Goal: Information Seeking & Learning: Learn about a topic

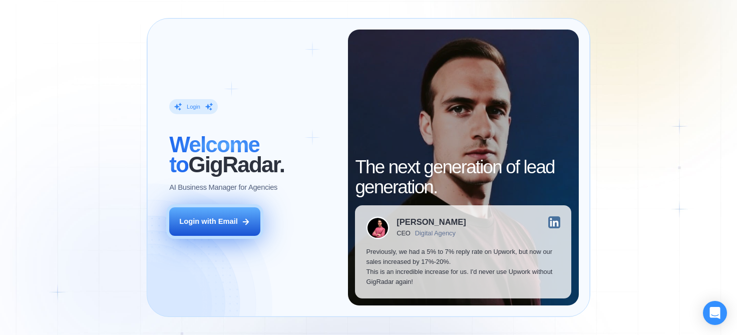
click at [225, 222] on div "Login with Email" at bounding box center [208, 221] width 58 height 10
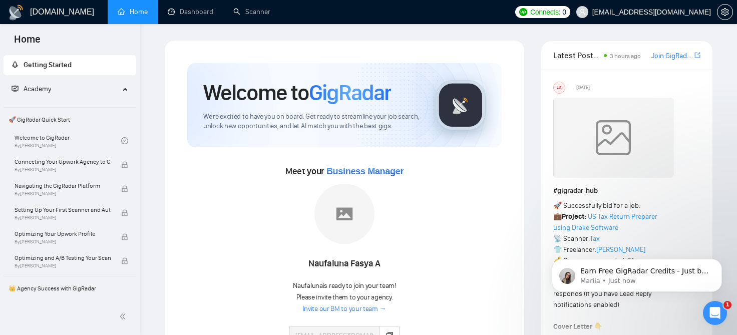
click at [721, 261] on icon "Dismiss notification" at bounding box center [719, 262] width 4 height 4
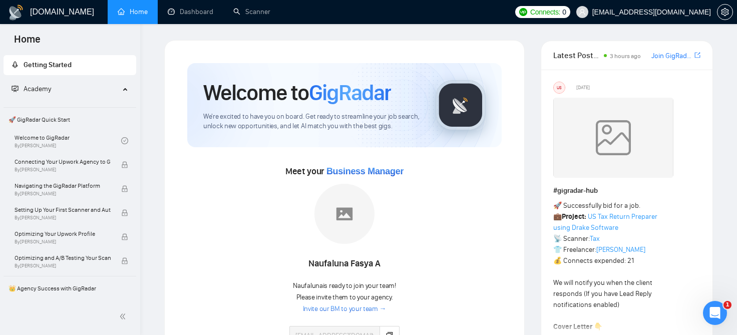
click at [384, 299] on span "Please invite them to your agency." at bounding box center [345, 297] width 97 height 9
click at [441, 308] on div "Meet your Business Manager Naufaluna Fasya A Naufaluna is ready to join your te…" at bounding box center [344, 259] width 315 height 193
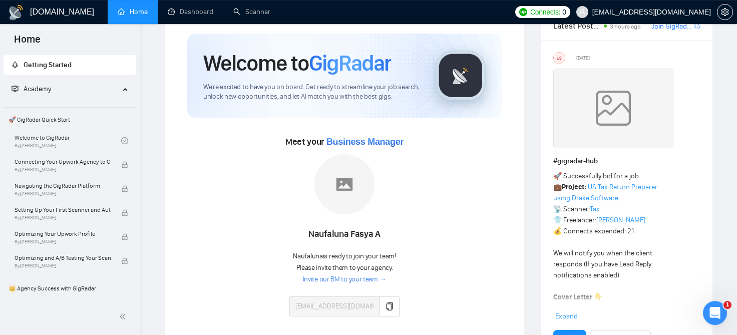
scroll to position [37, 0]
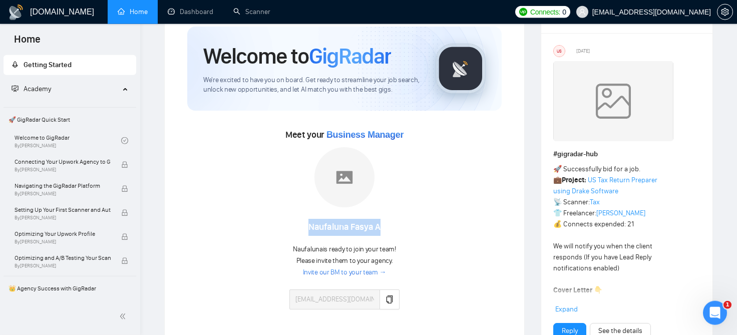
drag, startPoint x: 394, startPoint y: 232, endPoint x: 311, endPoint y: 226, distance: 83.9
click at [311, 226] on div "Naufaluna Fasya A" at bounding box center [345, 227] width 110 height 17
click at [368, 230] on div "Naufaluna Fasya A" at bounding box center [345, 227] width 110 height 17
click at [360, 273] on link "Invite our BM to your team →" at bounding box center [345, 273] width 84 height 10
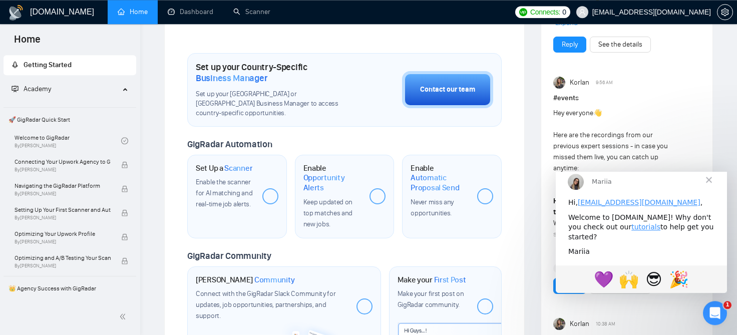
click at [714, 189] on span "Close" at bounding box center [709, 179] width 36 height 36
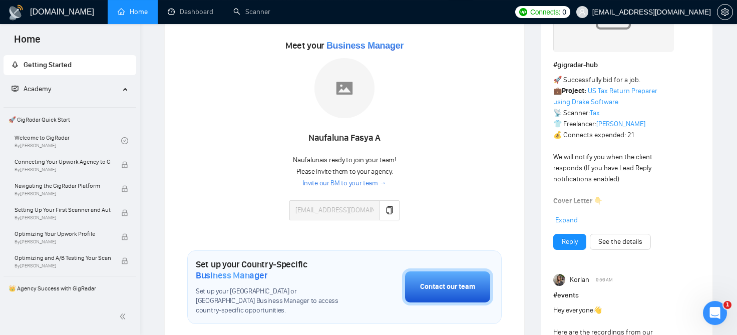
scroll to position [124, 0]
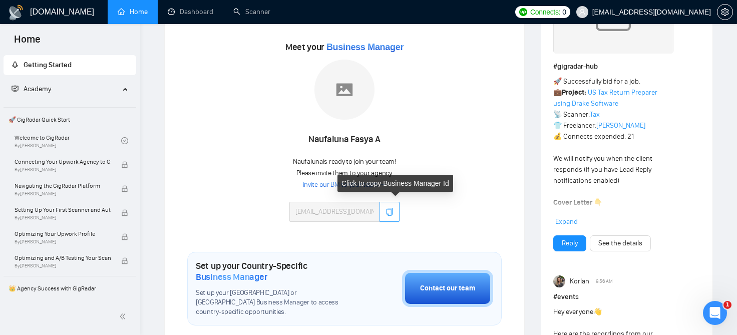
click at [394, 211] on icon "copy" at bounding box center [390, 212] width 8 height 8
click at [388, 206] on button "button" at bounding box center [390, 212] width 20 height 20
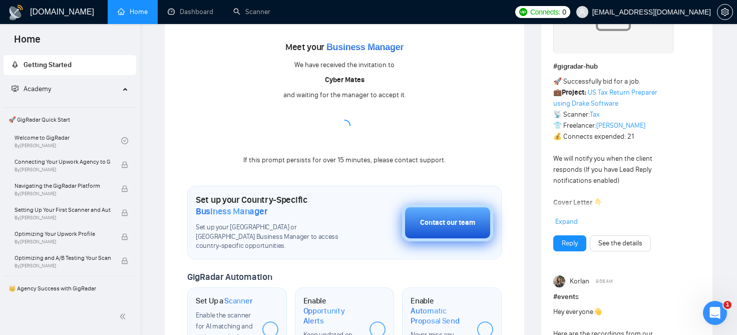
click at [466, 225] on button "Contact our team" at bounding box center [447, 222] width 91 height 37
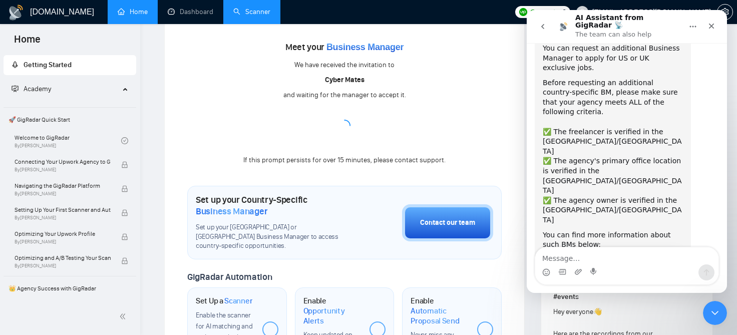
scroll to position [15, 0]
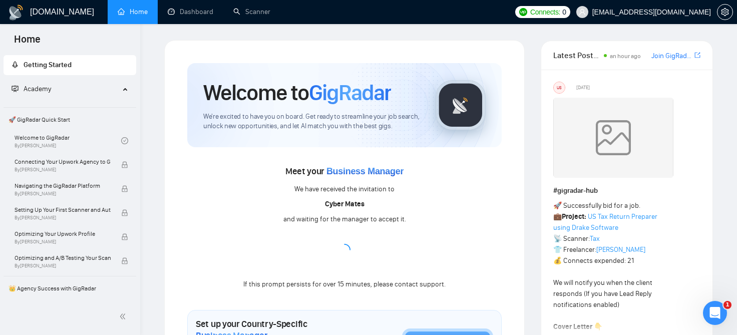
click at [348, 203] on b "Cyber Mates" at bounding box center [345, 204] width 40 height 9
click at [348, 223] on div "and waiting for the manager to accept it." at bounding box center [345, 219] width 123 height 11
click at [402, 221] on div "and waiting for the manager to accept it." at bounding box center [345, 219] width 123 height 11
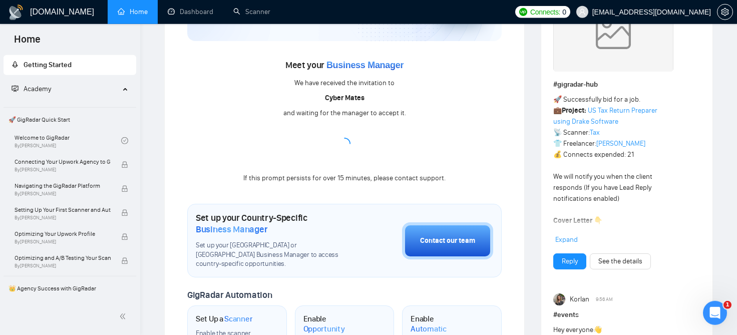
scroll to position [110, 0]
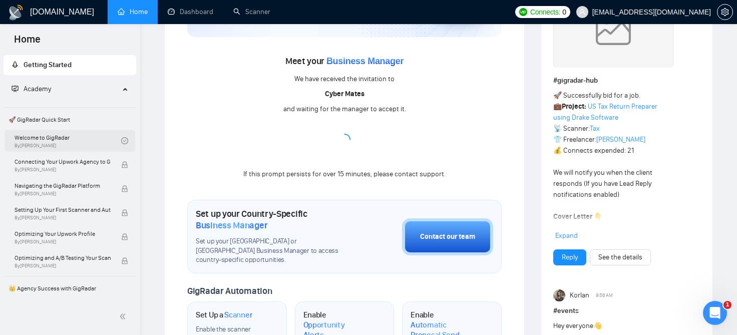
click at [52, 143] on link "Welcome to GigRadar By Vlad Timinsky" at bounding box center [68, 141] width 107 height 22
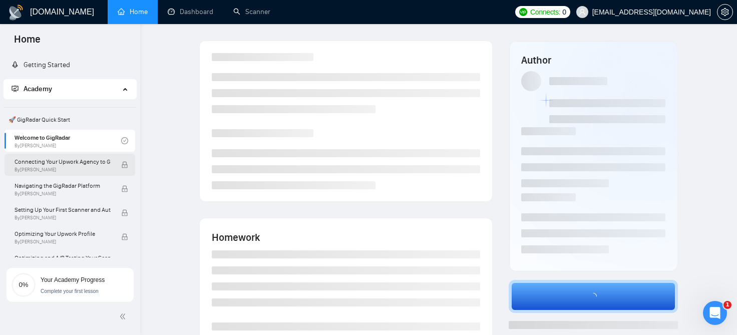
click at [60, 172] on span "By Vlad Timinsky" at bounding box center [63, 170] width 96 height 6
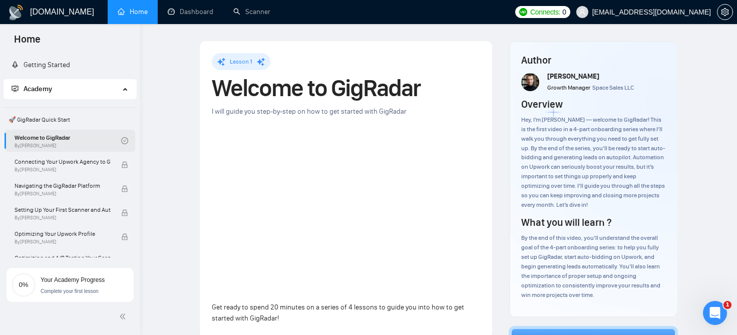
click at [69, 140] on link "Welcome to GigRadar By Vlad Timinsky" at bounding box center [68, 141] width 107 height 22
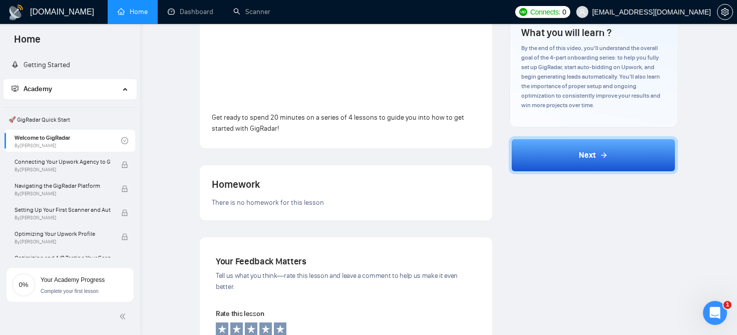
scroll to position [55, 0]
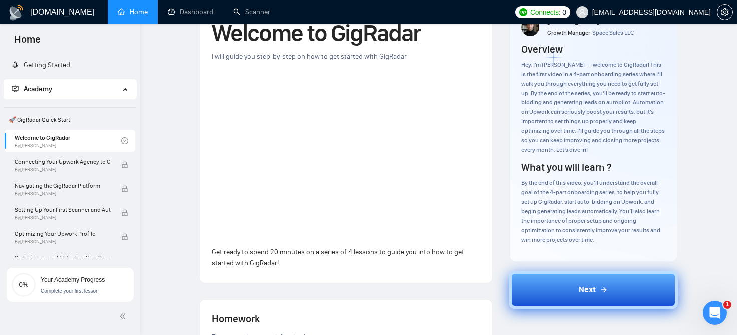
click at [590, 282] on button "Next" at bounding box center [594, 290] width 170 height 38
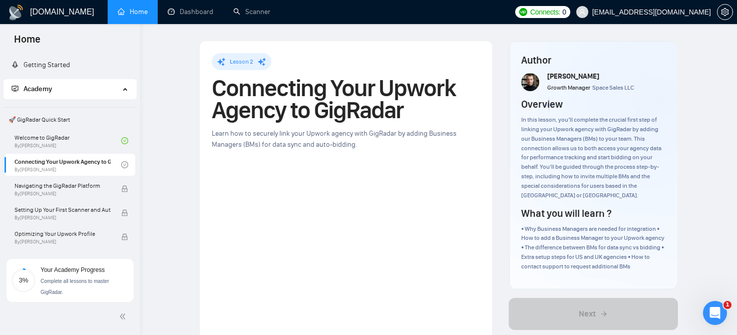
click at [607, 235] on div "• Why Business Managers are needed for integration • How to add a Business Mana…" at bounding box center [594, 247] width 145 height 47
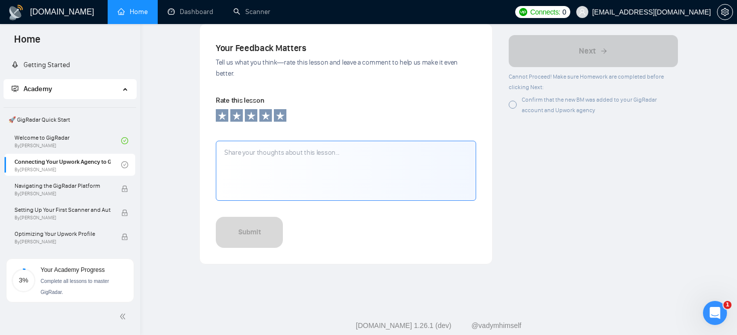
scroll to position [781, 0]
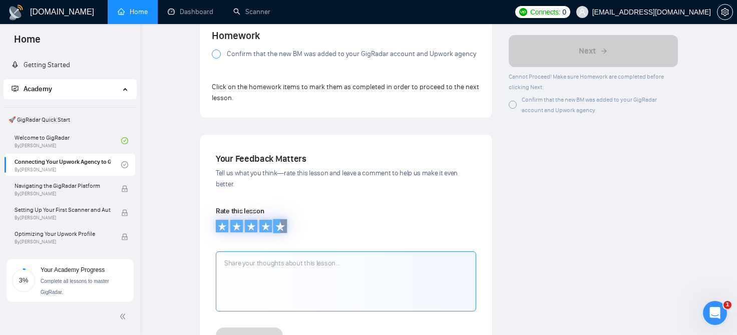
click at [280, 222] on icon at bounding box center [280, 226] width 9 height 9
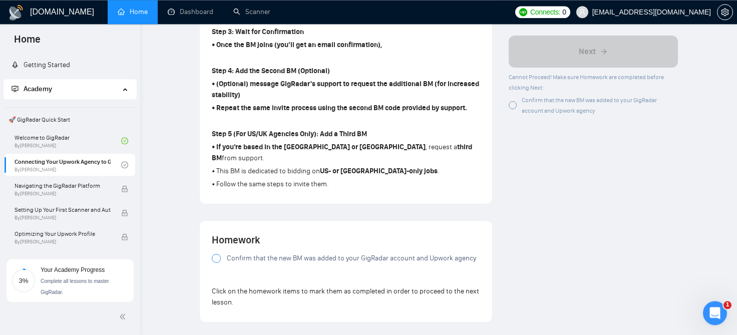
scroll to position [504, 0]
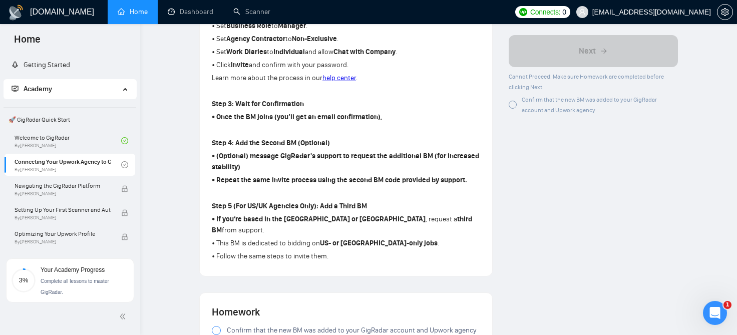
click at [214, 326] on div at bounding box center [216, 330] width 9 height 9
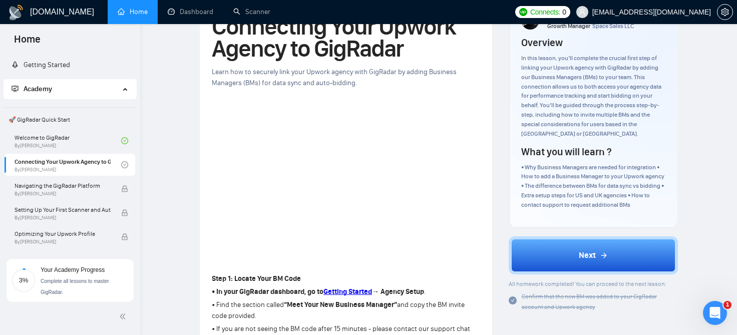
scroll to position [0, 0]
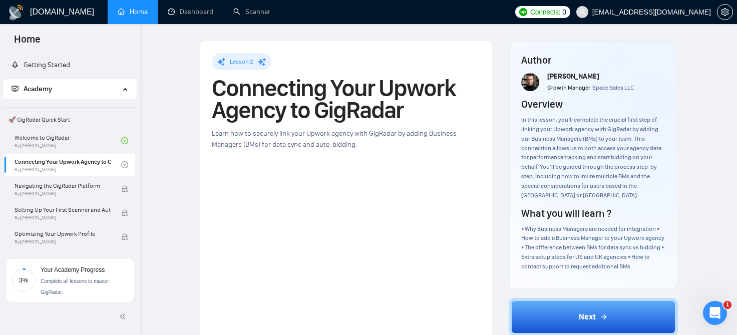
click at [33, 44] on span "Home" at bounding box center [27, 42] width 43 height 21
click at [137, 12] on link "Home" at bounding box center [133, 12] width 30 height 9
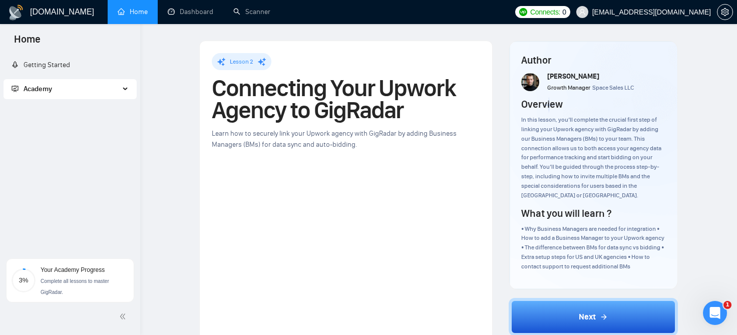
scroll to position [221, 0]
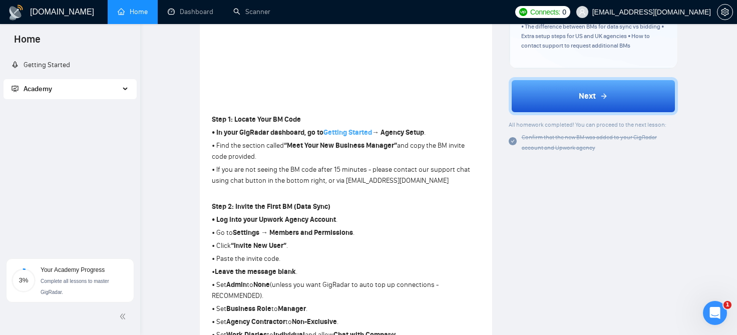
click at [357, 134] on strong "Getting Started" at bounding box center [348, 132] width 49 height 9
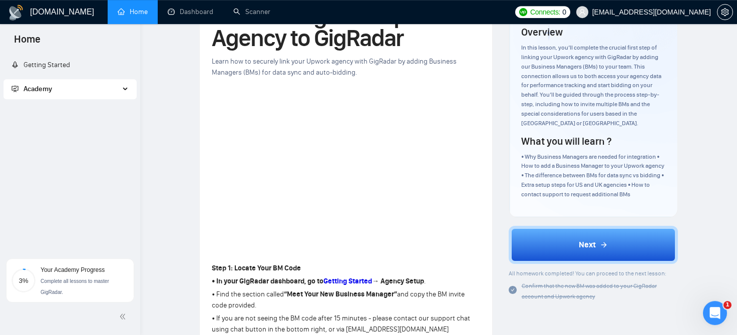
scroll to position [0, 0]
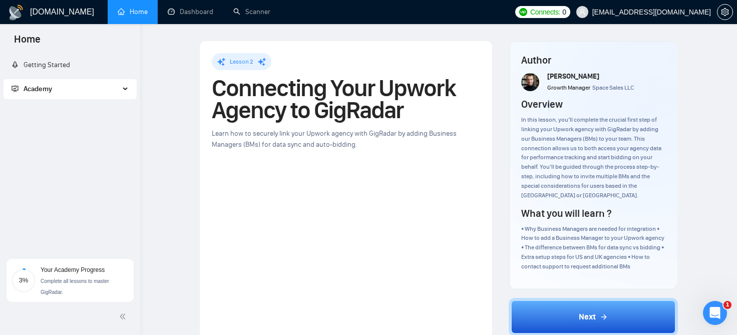
click at [129, 13] on link "Home" at bounding box center [133, 12] width 30 height 9
click at [413, 94] on h1 "Connecting Your Upwork Agency to GigRadar" at bounding box center [346, 99] width 269 height 44
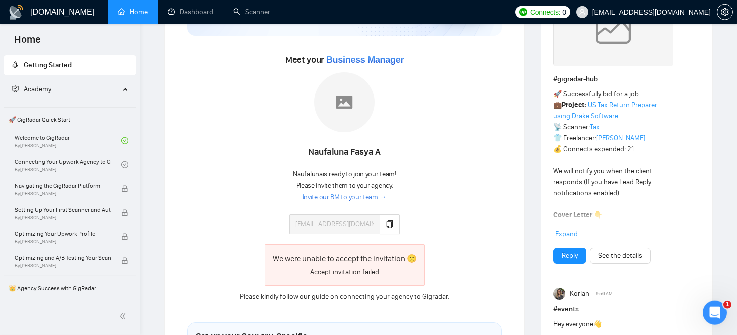
scroll to position [110, 0]
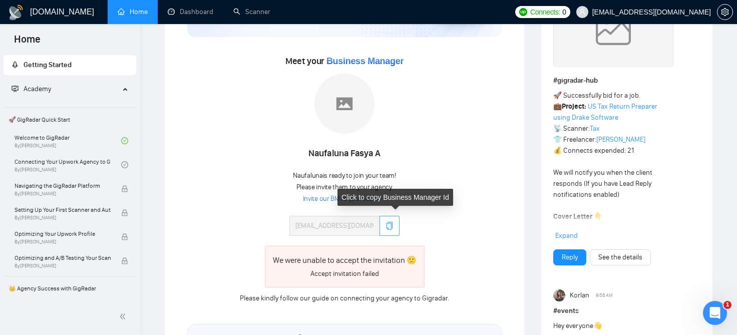
click at [390, 228] on button "button" at bounding box center [390, 226] width 20 height 20
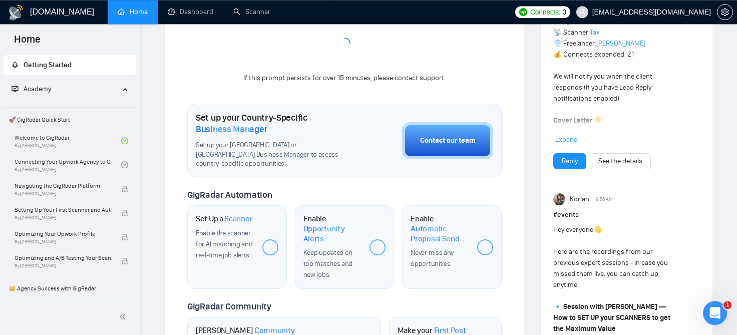
scroll to position [221, 0]
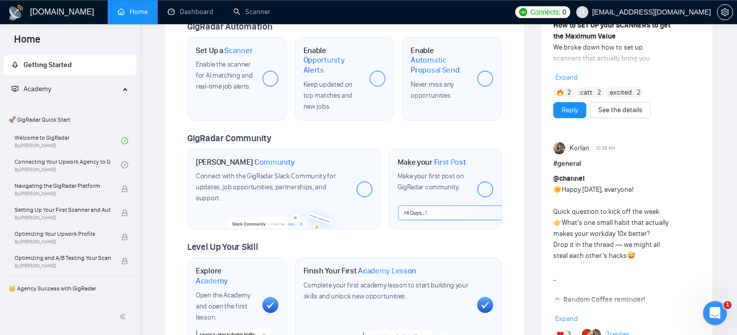
scroll to position [553, 0]
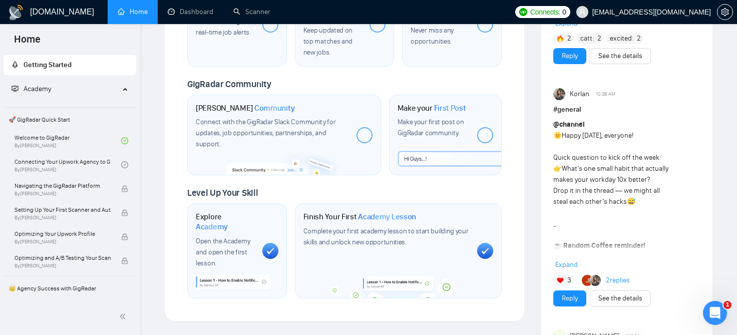
click at [389, 79] on div "GigRadar Community" at bounding box center [344, 85] width 315 height 12
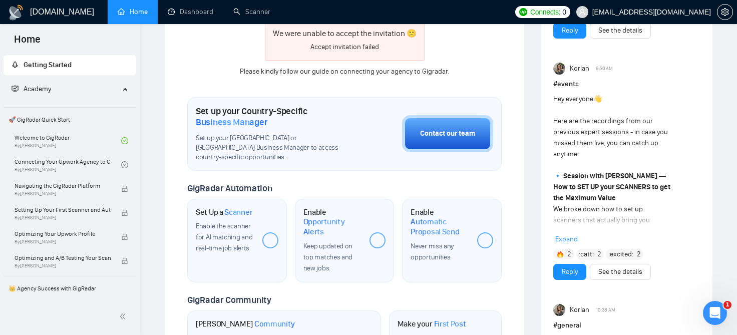
scroll to position [221, 0]
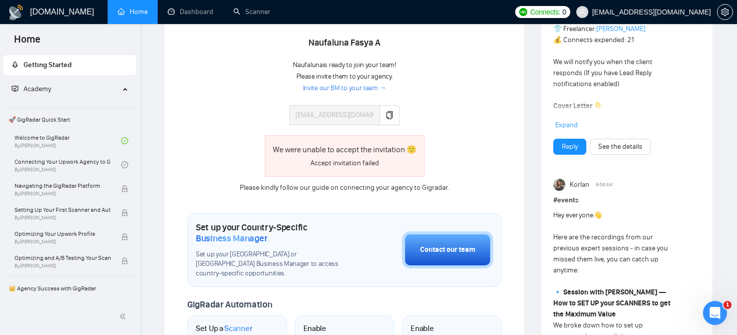
click at [438, 95] on div "Naufaluna Fasya A Naufaluna is ready to join your team! Please invite them to y…" at bounding box center [345, 44] width 224 height 162
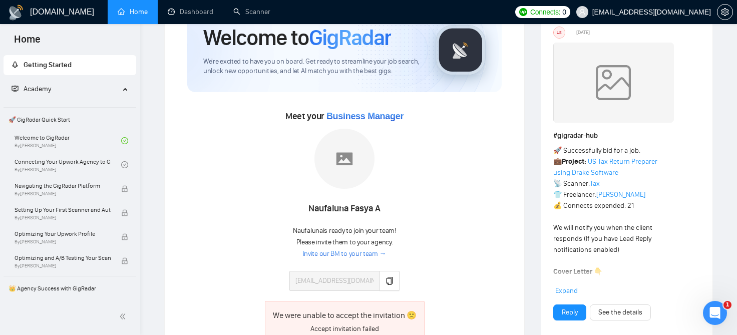
drag, startPoint x: 441, startPoint y: 124, endPoint x: 269, endPoint y: 113, distance: 172.7
click at [269, 113] on div "Meet your Business Manager [PERSON_NAME] A Naufaluna is ready to join your team…" at bounding box center [344, 233] width 315 height 251
click at [298, 146] on div at bounding box center [345, 161] width 110 height 64
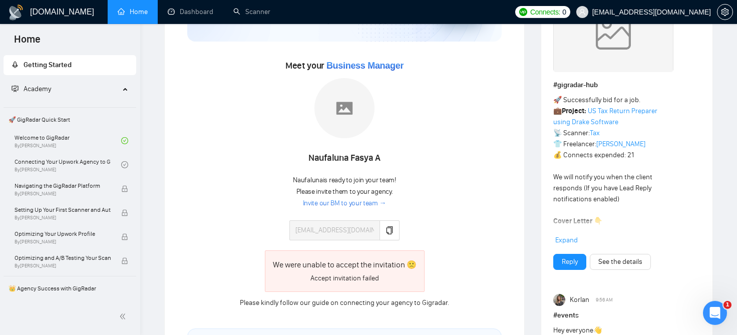
scroll to position [110, 0]
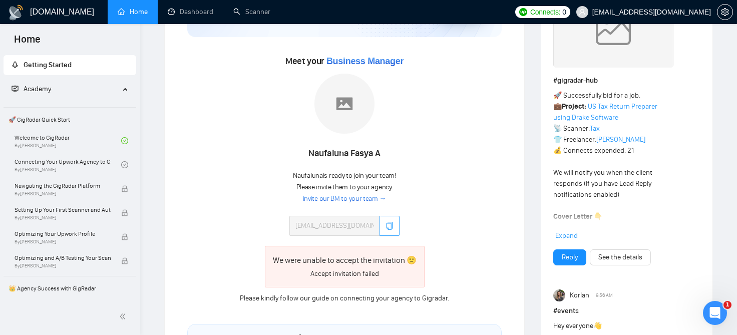
click at [400, 228] on button "button" at bounding box center [390, 226] width 20 height 20
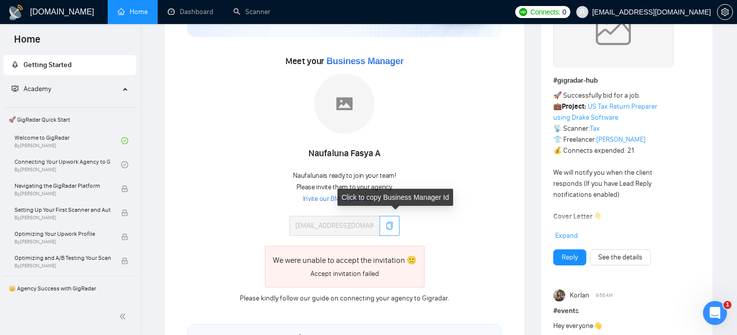
click at [394, 229] on button "button" at bounding box center [390, 226] width 20 height 20
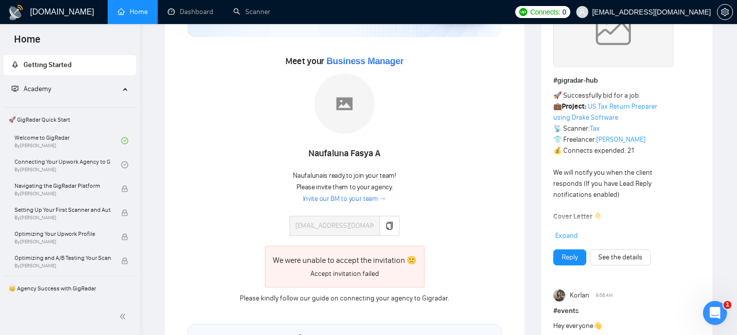
click at [465, 219] on div "Meet your Business Manager [PERSON_NAME] A Naufaluna is ready to join your team…" at bounding box center [344, 178] width 315 height 251
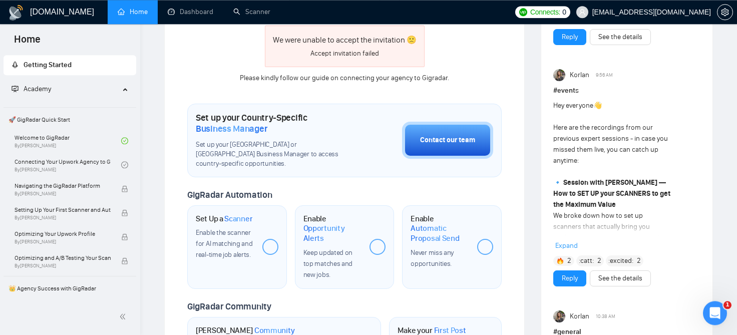
scroll to position [332, 0]
click at [172, 170] on div "Welcome to GigRadar We're excited to have you on board. Get ready to streamline…" at bounding box center [344, 125] width 361 height 835
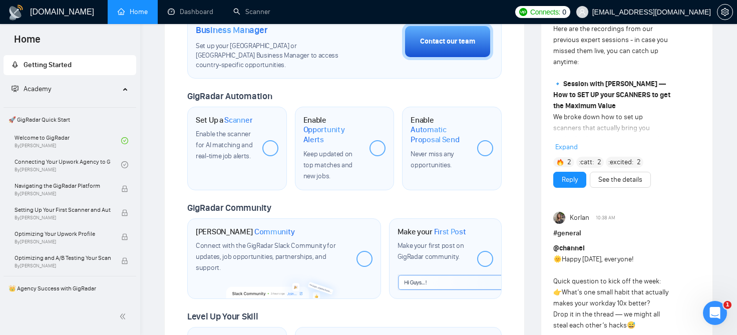
scroll to position [497, 0]
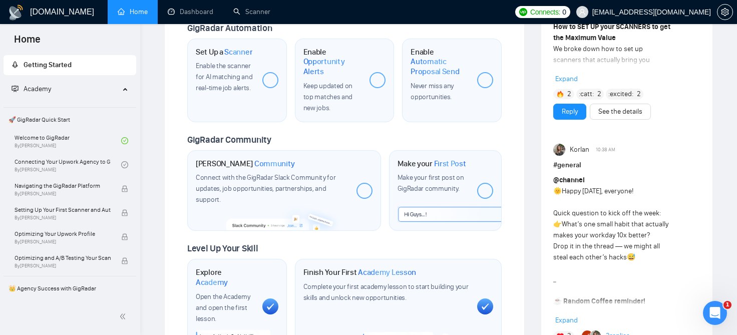
click at [529, 192] on div "Welcome to GigRadar We're excited to have you on board. Get ready to streamline…" at bounding box center [344, 130] width 377 height 1174
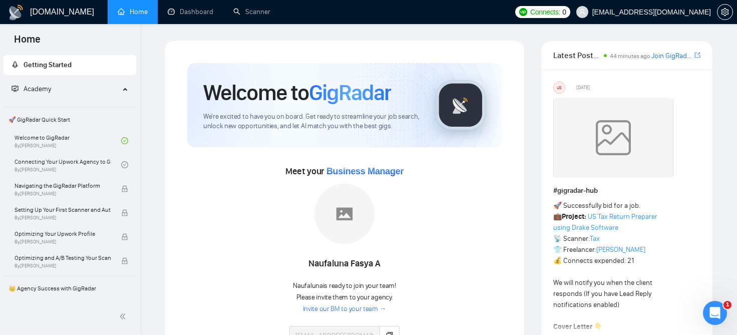
scroll to position [55, 0]
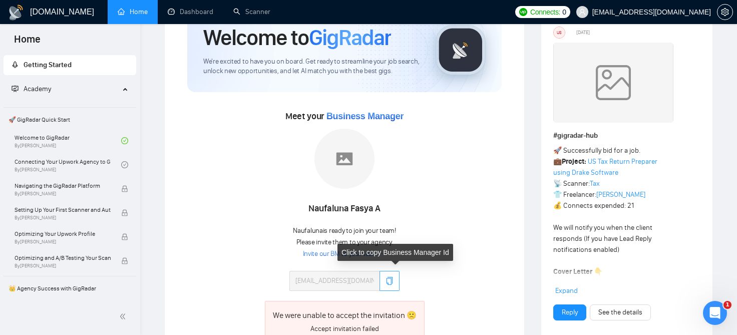
click at [394, 279] on icon "copy" at bounding box center [390, 281] width 8 height 8
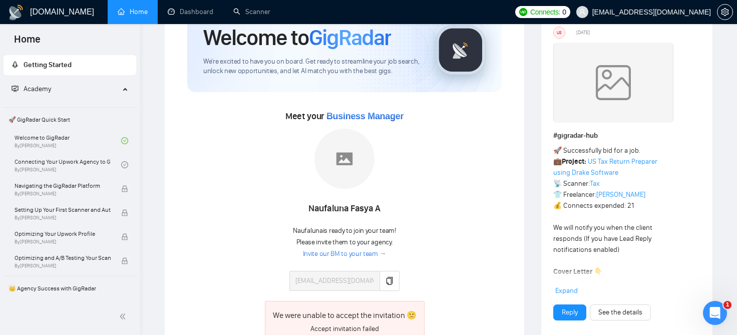
click at [337, 255] on link "Invite our BM to your team →" at bounding box center [345, 254] width 84 height 10
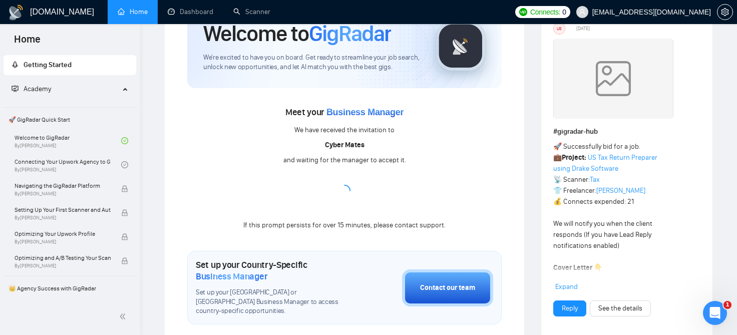
scroll to position [110, 0]
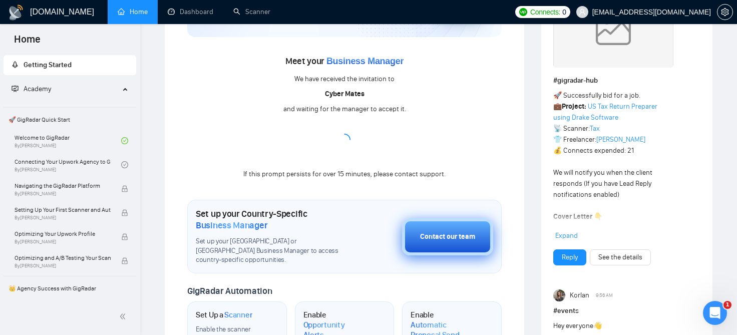
click at [443, 236] on div "Contact our team" at bounding box center [447, 236] width 55 height 11
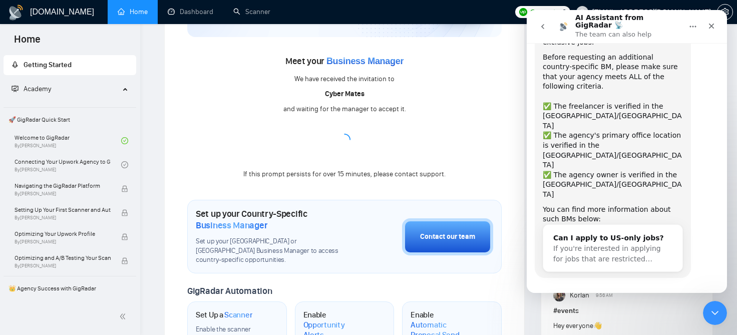
scroll to position [77, 0]
click at [713, 24] on icon "Close" at bounding box center [712, 27] width 6 height 6
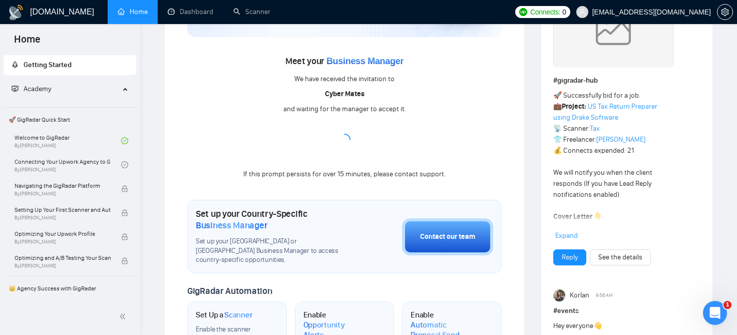
scroll to position [77, 0]
drag, startPoint x: 450, startPoint y: 175, endPoint x: 241, endPoint y: 171, distance: 209.5
click at [241, 171] on div "Meet your Business Manager We have received the invitation to Cyber Mates and w…" at bounding box center [344, 116] width 315 height 127
click at [266, 174] on div "If this prompt persists for over 15 minutes, please contact support." at bounding box center [344, 174] width 202 height 11
click at [268, 174] on div "If this prompt persists for over 15 minutes, please contact support." at bounding box center [344, 174] width 202 height 11
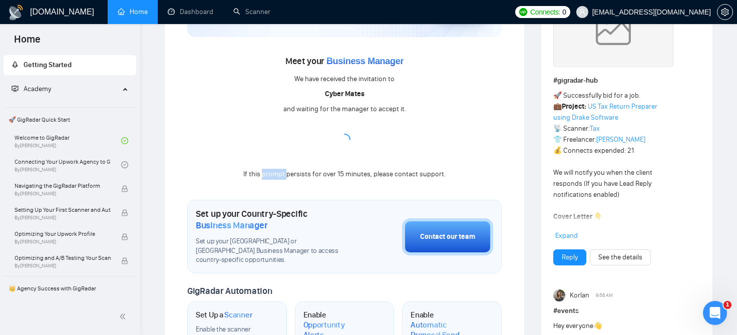
click at [268, 174] on div "If this prompt persists for over 15 minutes, please contact support." at bounding box center [344, 174] width 202 height 11
click at [281, 178] on div "If this prompt persists for over 15 minutes, please contact support." at bounding box center [344, 174] width 202 height 11
click at [291, 175] on div "If this prompt persists for over 15 minutes, please contact support." at bounding box center [344, 174] width 202 height 11
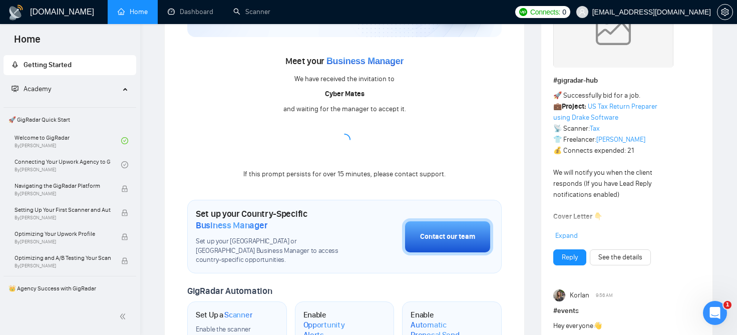
click at [291, 175] on div "If this prompt persists for over 15 minutes, please contact support." at bounding box center [344, 174] width 202 height 11
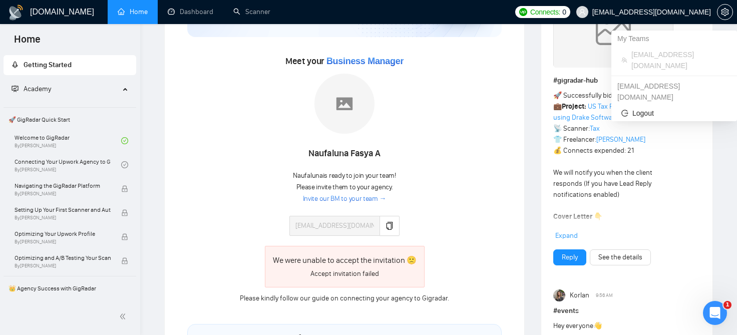
click at [679, 12] on span "[EMAIL_ADDRESS][DOMAIN_NAME]" at bounding box center [652, 12] width 119 height 0
click at [666, 79] on div "[EMAIL_ADDRESS][DOMAIN_NAME]" at bounding box center [675, 91] width 126 height 27
click at [666, 78] on div "[EMAIL_ADDRESS][DOMAIN_NAME]" at bounding box center [675, 91] width 126 height 27
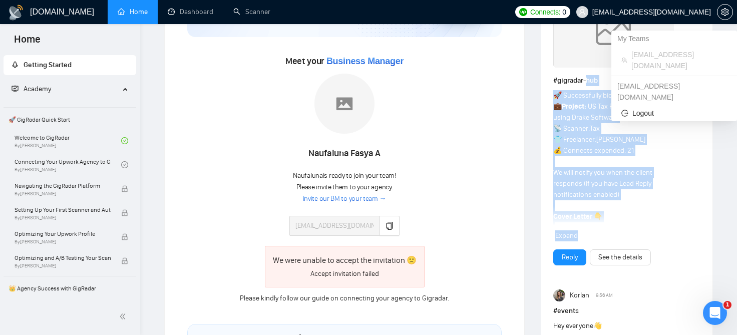
drag, startPoint x: 666, startPoint y: 77, endPoint x: 598, endPoint y: 74, distance: 67.7
click at [598, 74] on body "Home Getting Started Academy 🚀 GigRadar Quick Start Welcome to GigRadar By [PER…" at bounding box center [368, 57] width 737 height 335
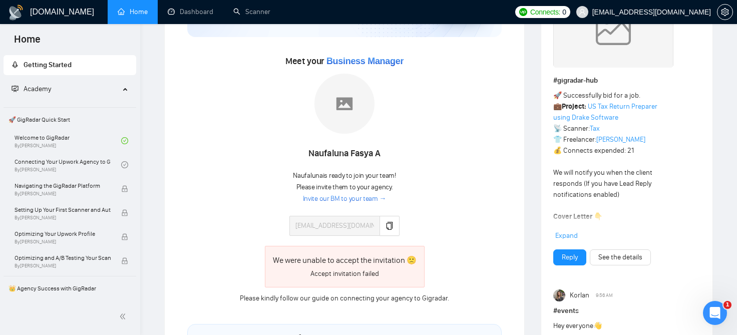
click at [467, 118] on div "Meet your Business Manager [PERSON_NAME] A Naufaluna is ready to join your team…" at bounding box center [344, 178] width 315 height 251
click at [656, 12] on span "[EMAIL_ADDRESS][DOMAIN_NAME]" at bounding box center [652, 12] width 119 height 0
